Goal: Task Accomplishment & Management: Complete application form

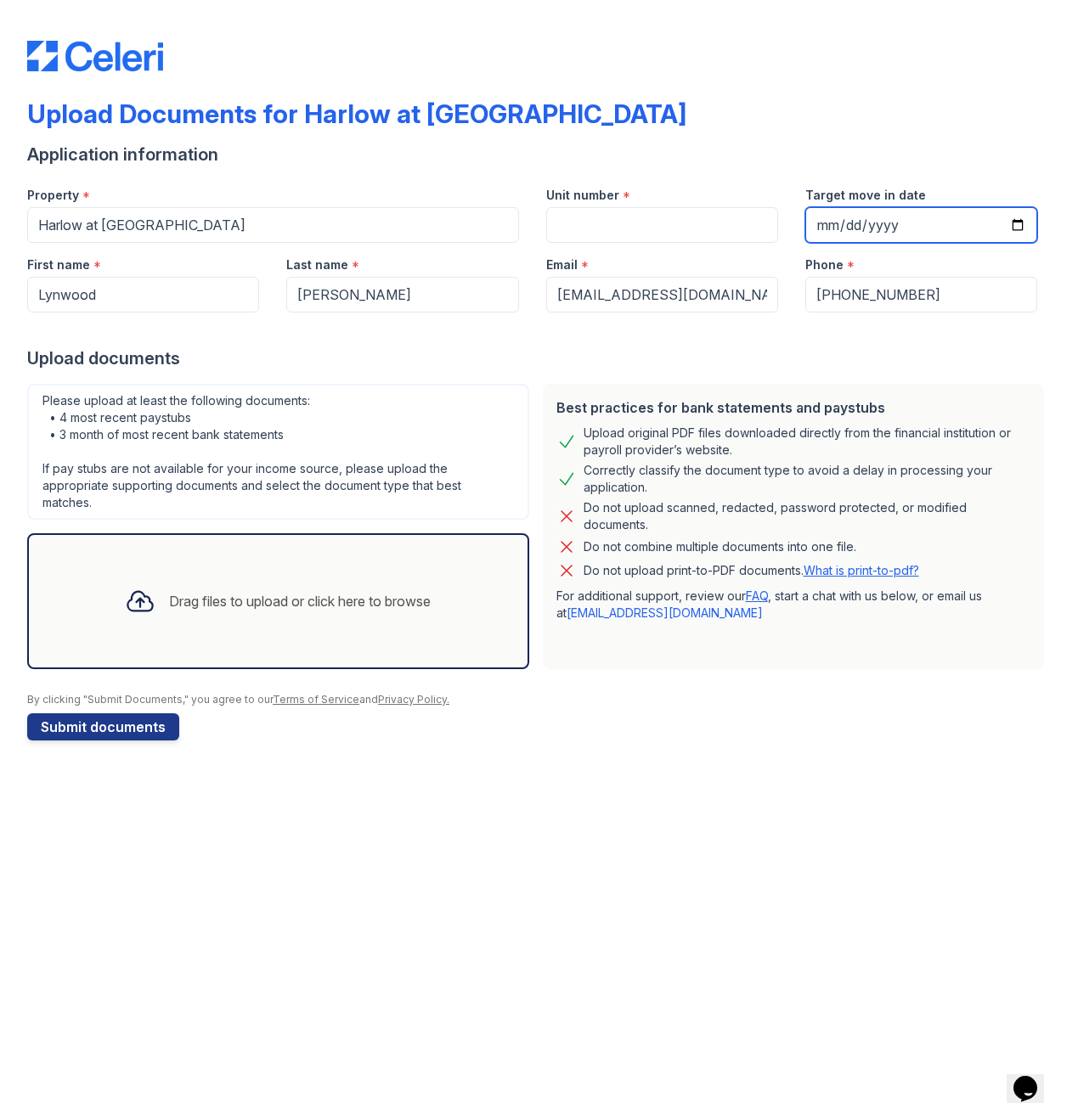
click at [871, 225] on input "Target move in date" at bounding box center [921, 224] width 232 height 35
type input "[DATE]"
click at [681, 359] on div "Upload documents" at bounding box center [539, 359] width 1024 height 24
click at [269, 591] on div "Drag files to upload or click here to browse" at bounding box center [299, 601] width 261 height 20
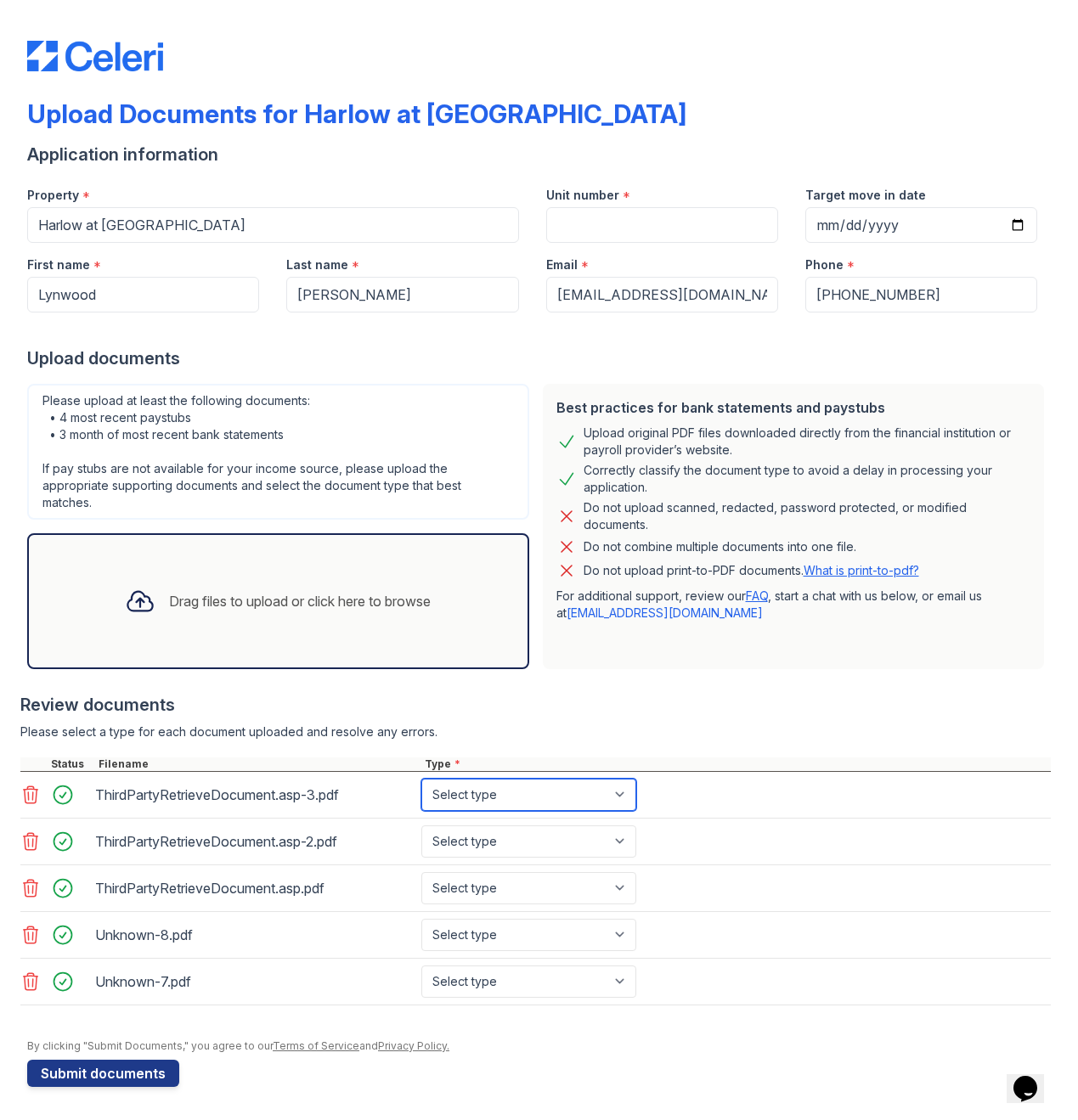
select select "bank_statement"
select select "paystub"
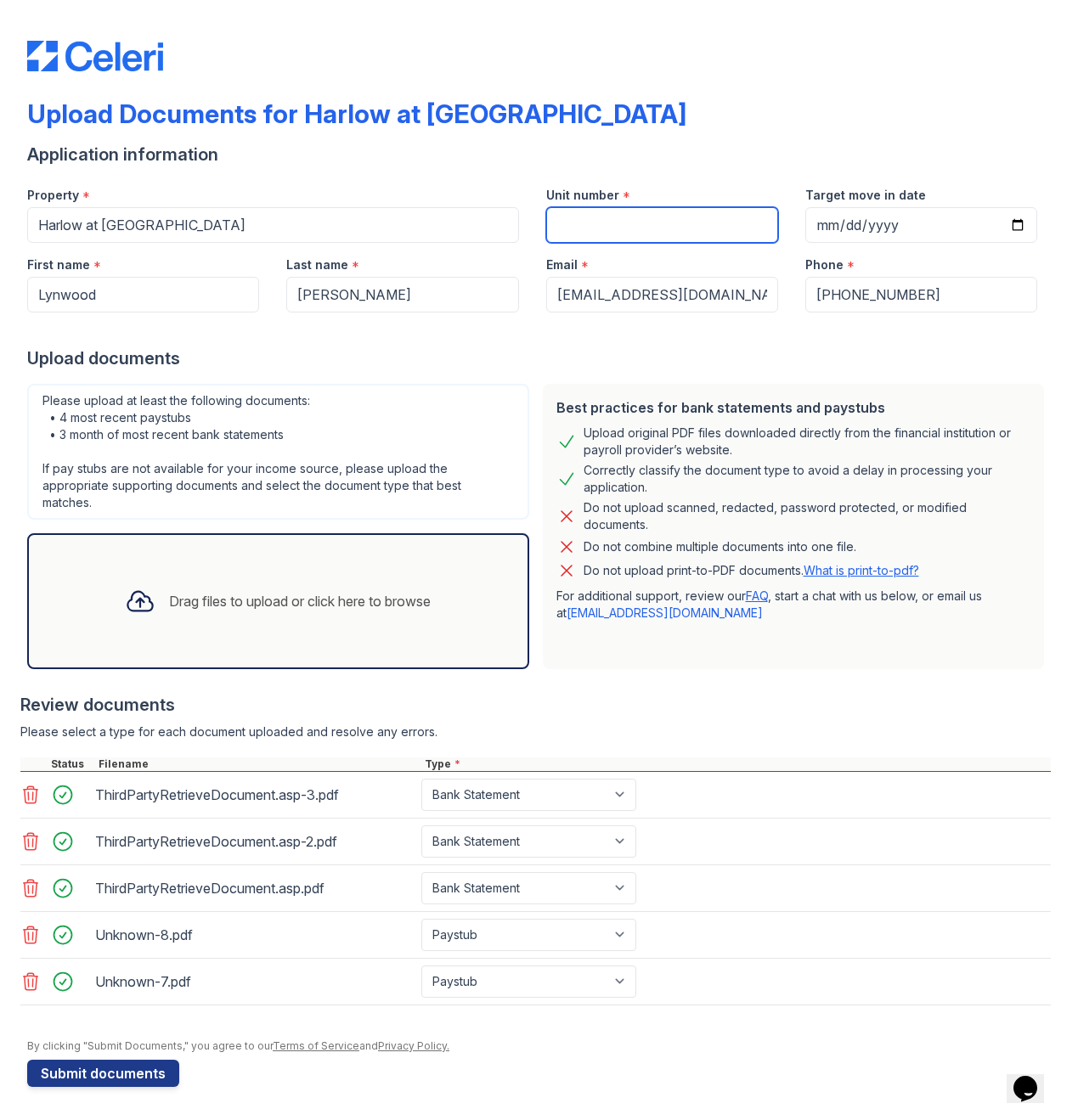
click at [621, 219] on input "Unit number" at bounding box center [662, 224] width 232 height 35
paste input "#2 - 1012"
drag, startPoint x: 585, startPoint y: 226, endPoint x: 554, endPoint y: 223, distance: 31.1
click at [554, 223] on input "#2 - 1012" at bounding box center [662, 224] width 232 height 35
click at [645, 223] on input "#2 - 1012" at bounding box center [662, 224] width 232 height 35
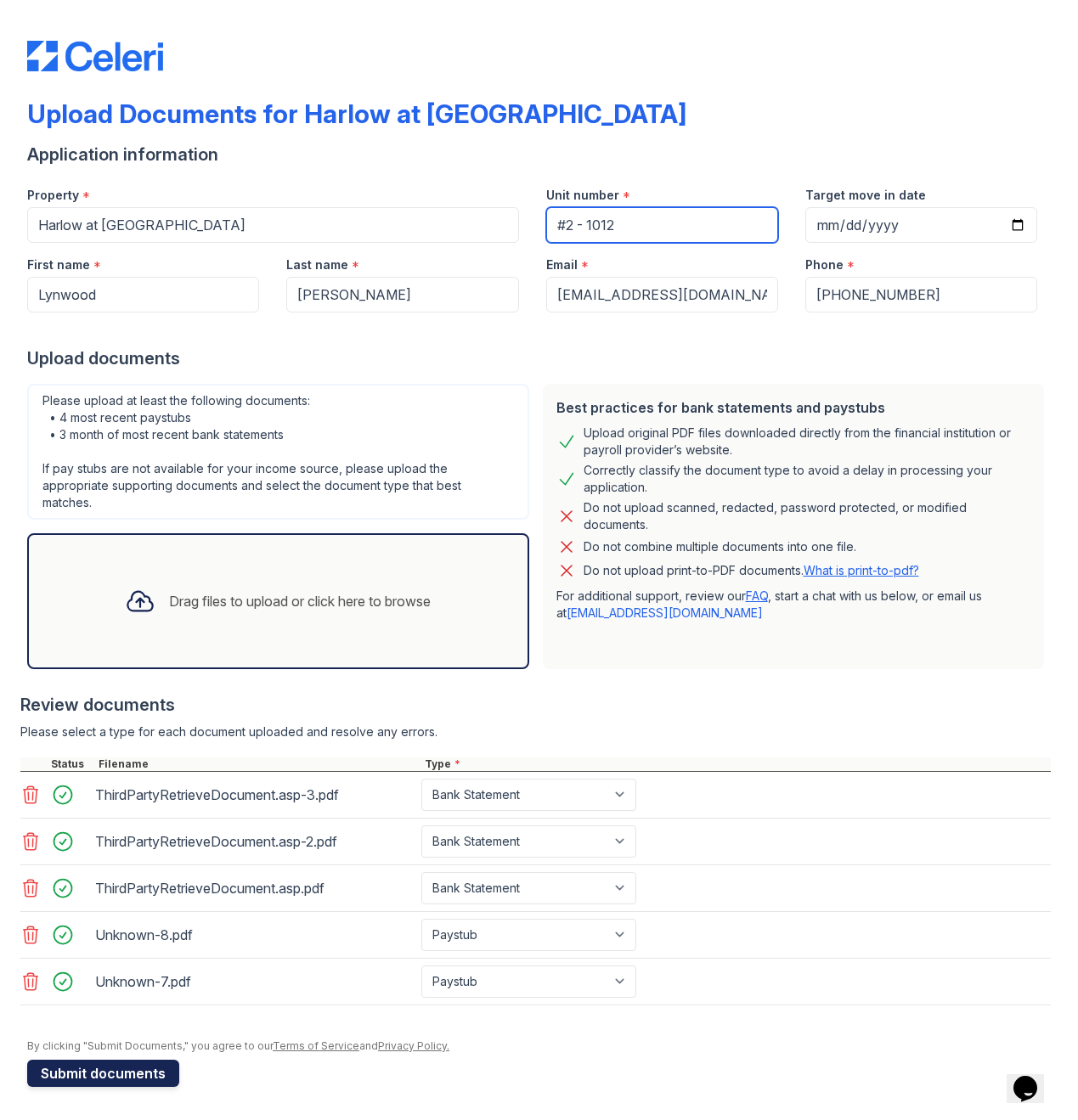
type input "#2 - 1012"
click at [100, 1060] on button "Submit documents" at bounding box center [103, 1074] width 152 height 27
